Goal: Find specific page/section

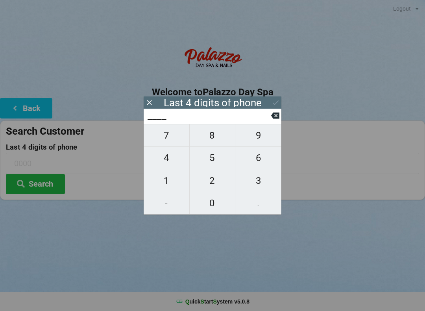
click at [171, 160] on span "4" at bounding box center [167, 158] width 46 height 17
type input "4___"
click at [274, 117] on icon at bounding box center [275, 116] width 8 height 6
type input "____"
click at [265, 136] on span "9" at bounding box center [259, 135] width 46 height 17
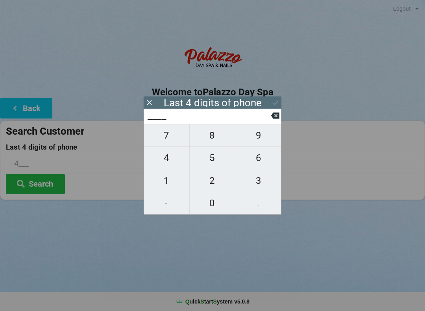
type input "9___"
click at [263, 137] on span "9" at bounding box center [259, 135] width 46 height 17
type input "99__"
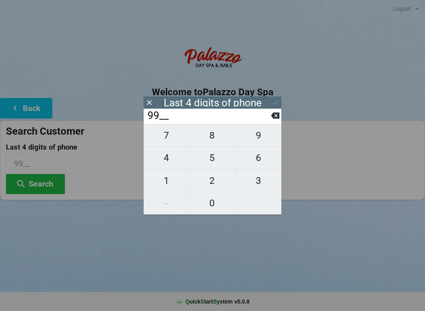
click at [216, 205] on span "0" at bounding box center [213, 203] width 46 height 17
type input "990_"
click at [217, 184] on span "2" at bounding box center [213, 181] width 46 height 17
type input "9902"
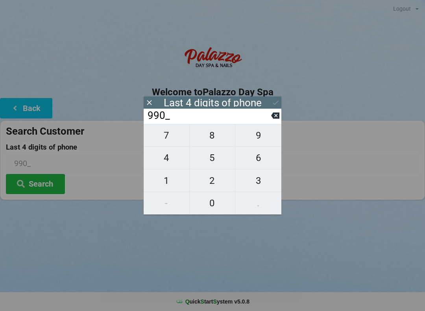
type input "9902"
click at [35, 186] on button "Search" at bounding box center [35, 184] width 59 height 20
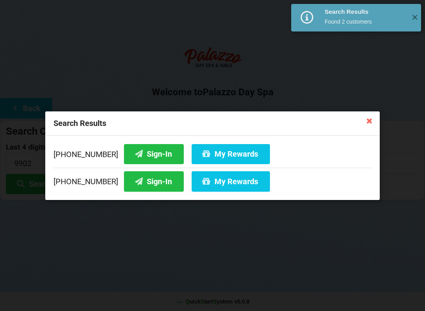
click at [148, 151] on button "Sign-In" at bounding box center [154, 154] width 60 height 20
